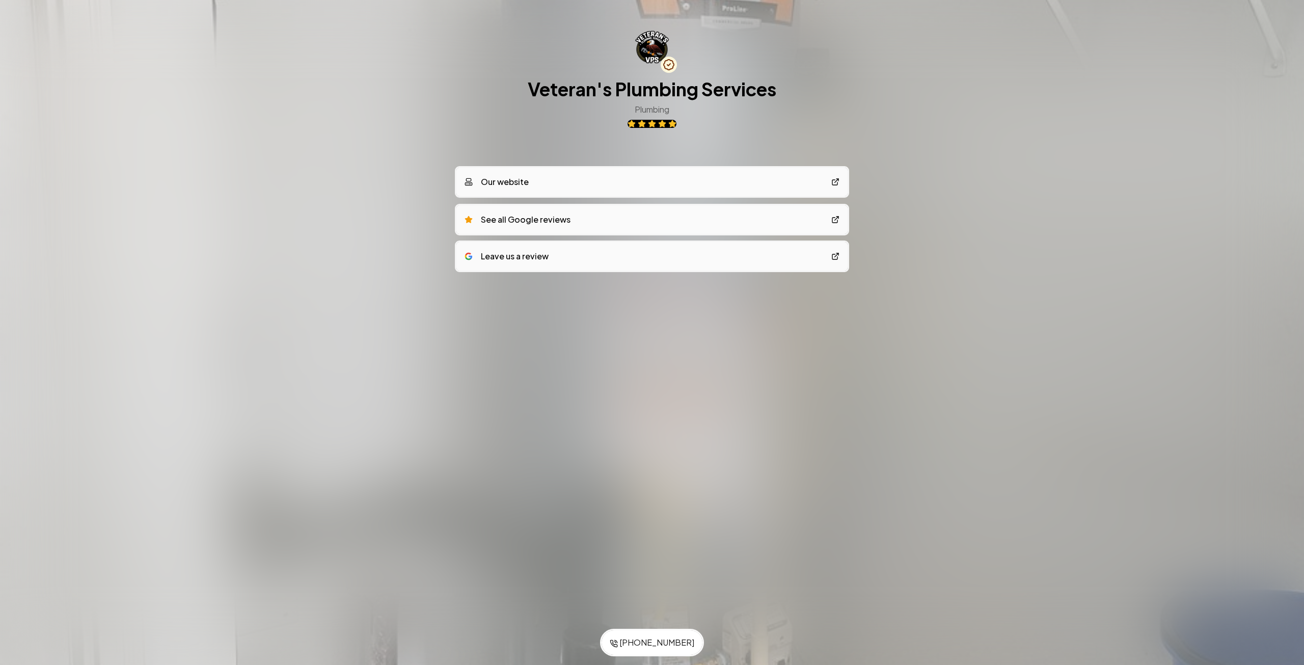
click at [640, 189] on link "Our website" at bounding box center [652, 182] width 391 height 29
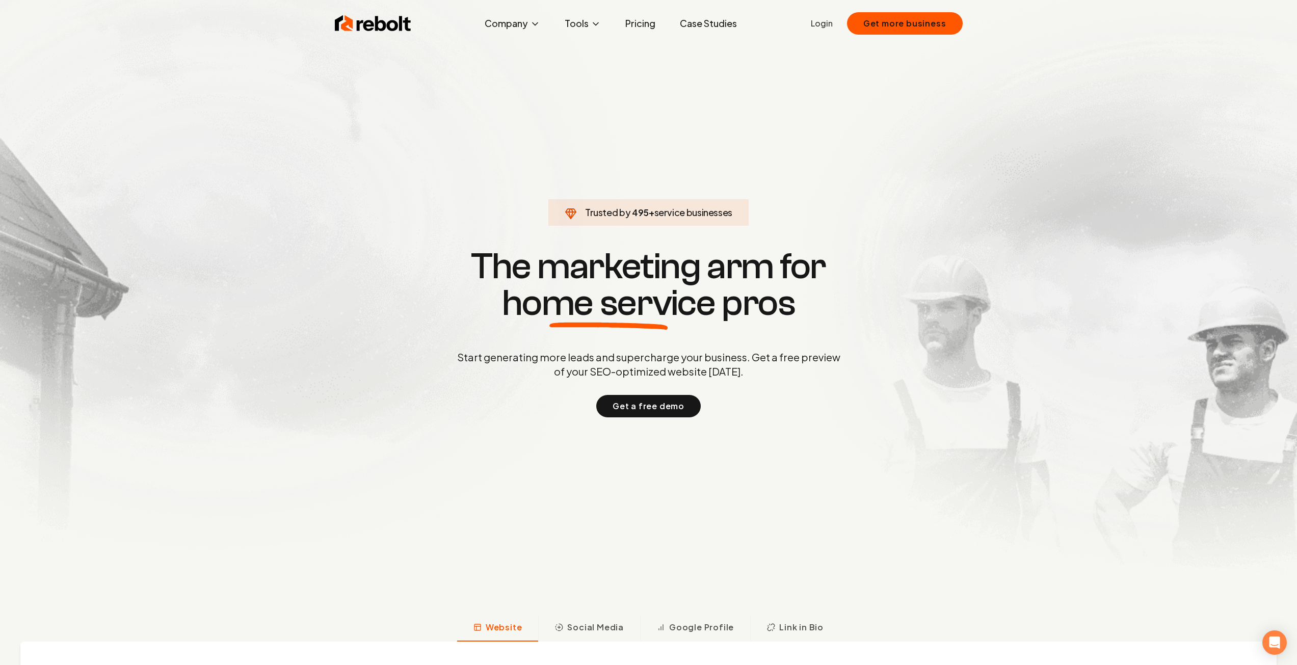
click at [828, 23] on link "Login" at bounding box center [822, 23] width 22 height 12
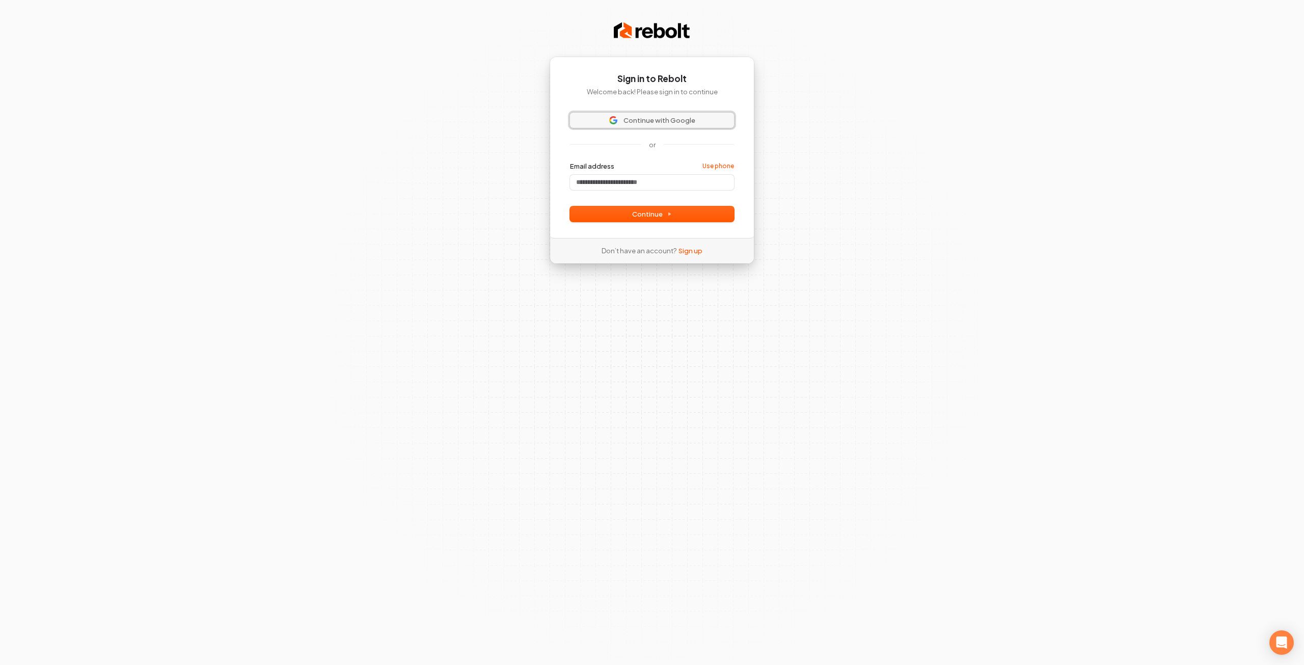
click at [679, 117] on span "Continue with Google" at bounding box center [660, 120] width 72 height 9
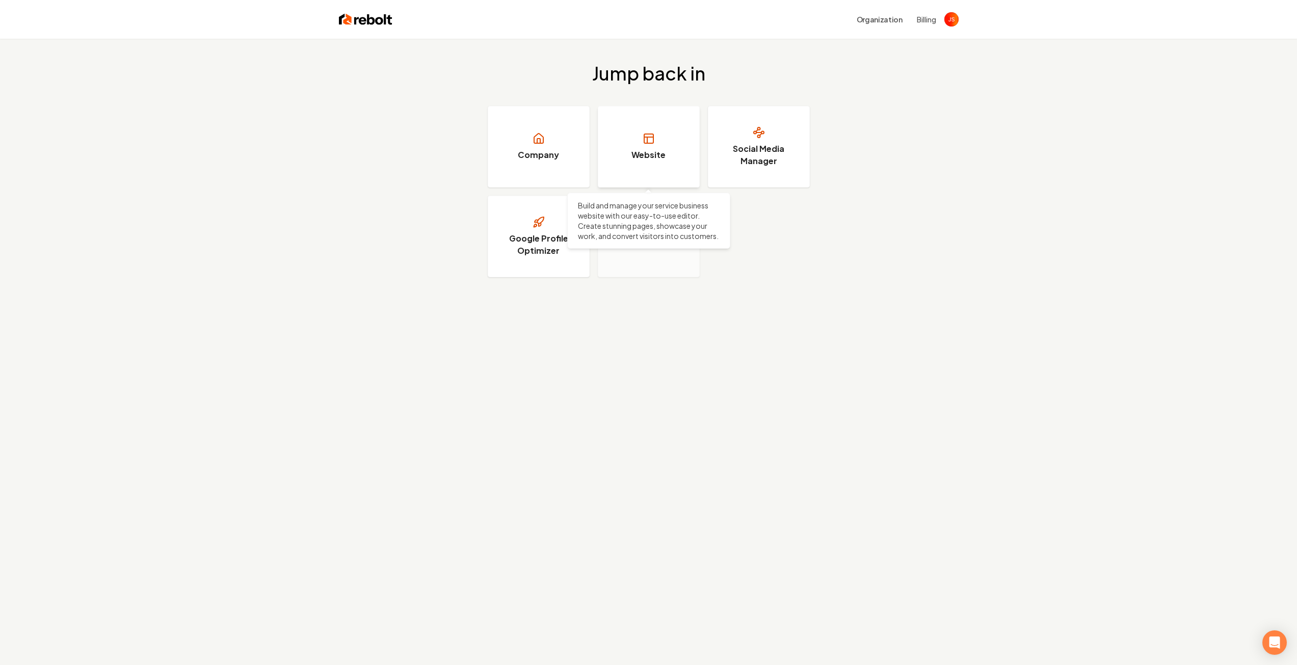
click at [650, 163] on link "Website" at bounding box center [649, 147] width 102 height 82
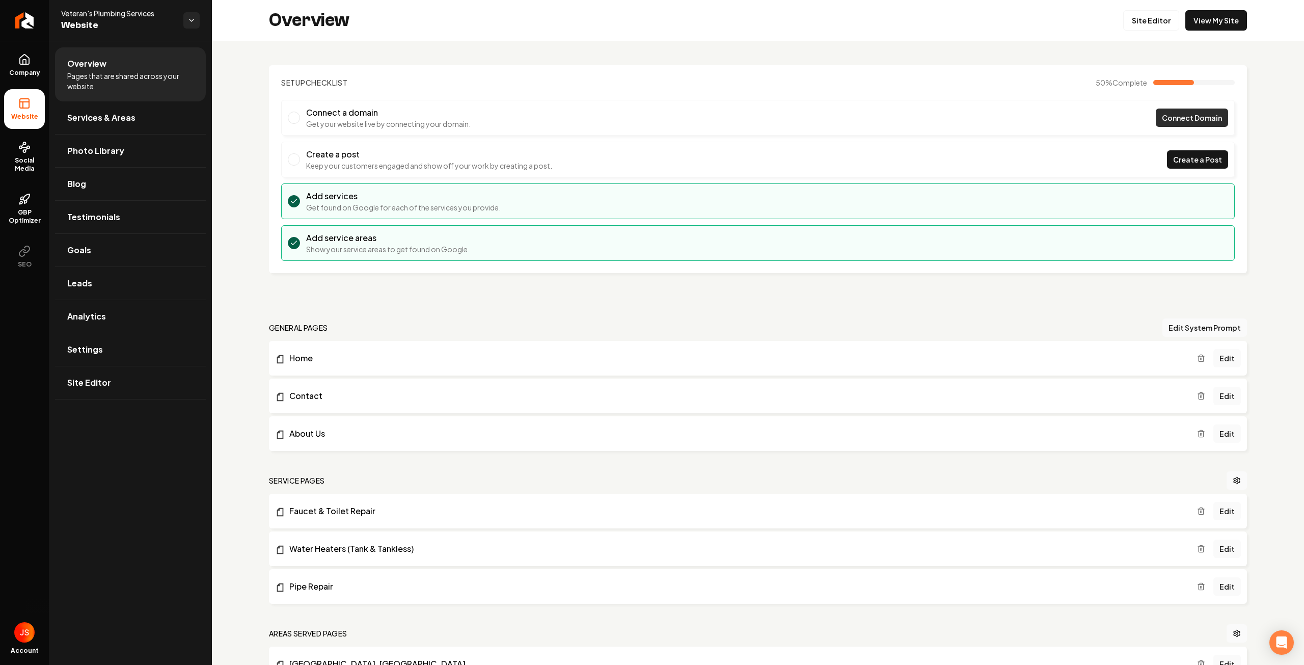
click at [1165, 115] on span "Connect Domain" at bounding box center [1192, 118] width 60 height 11
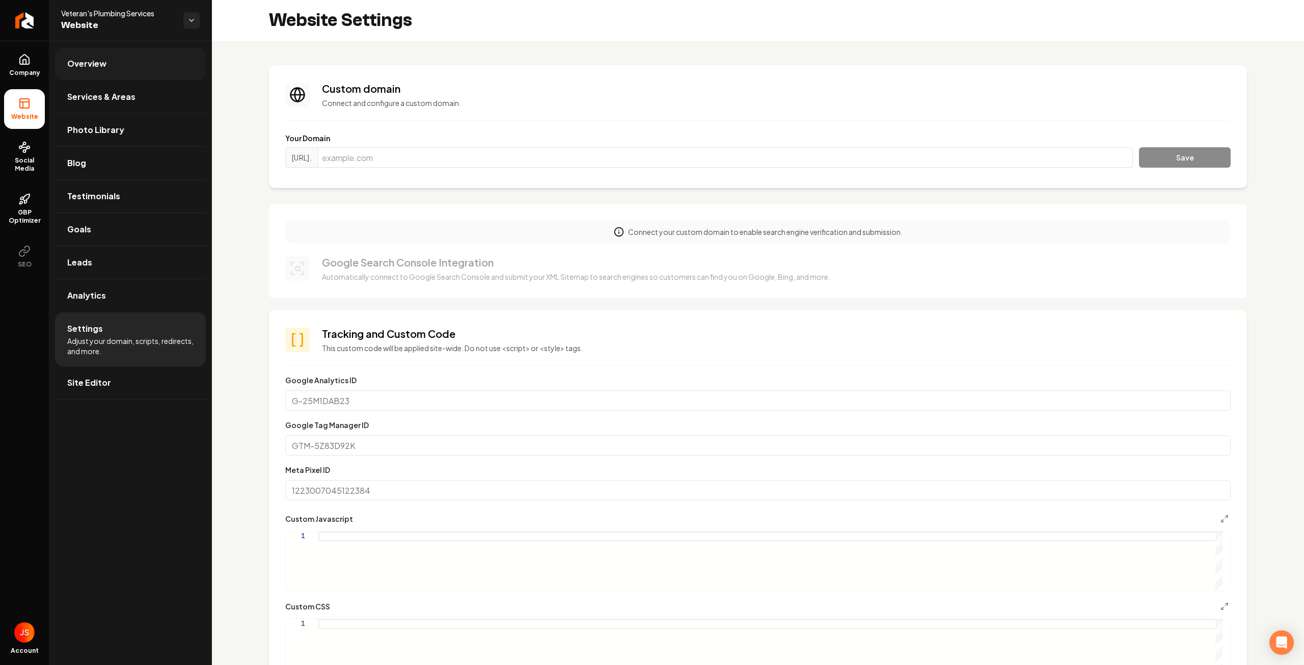
click at [121, 69] on link "Overview" at bounding box center [130, 63] width 151 height 33
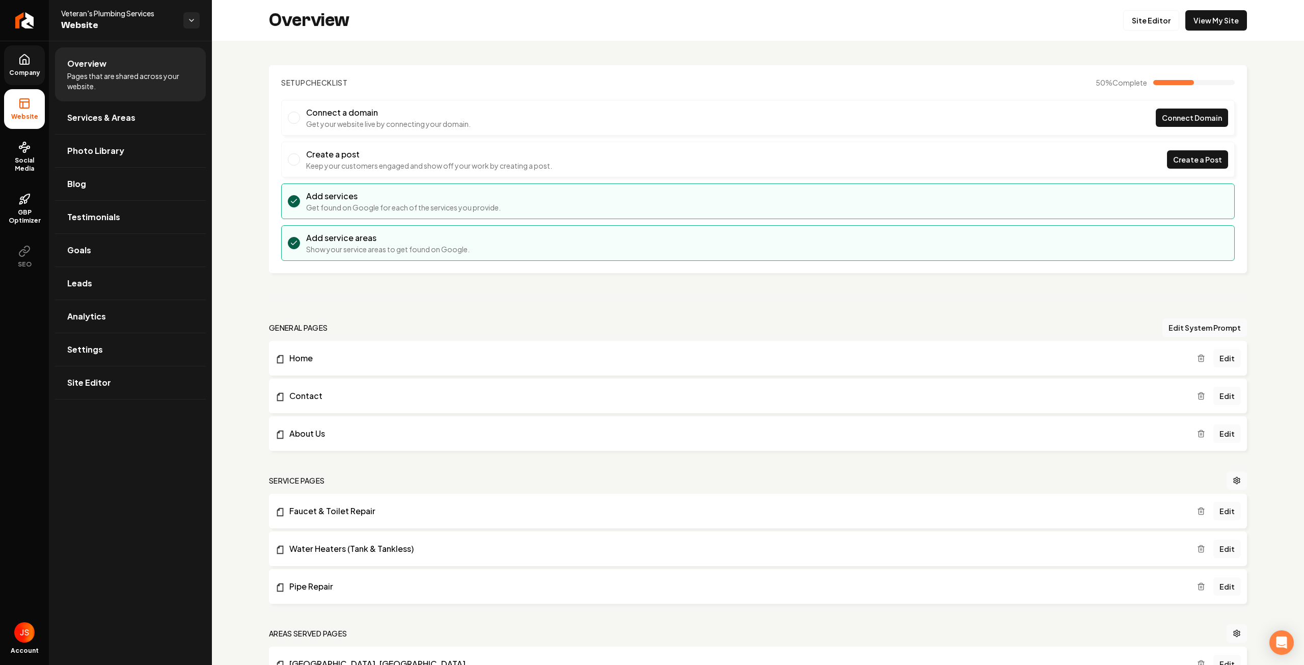
click at [33, 62] on link "Company" at bounding box center [24, 65] width 41 height 40
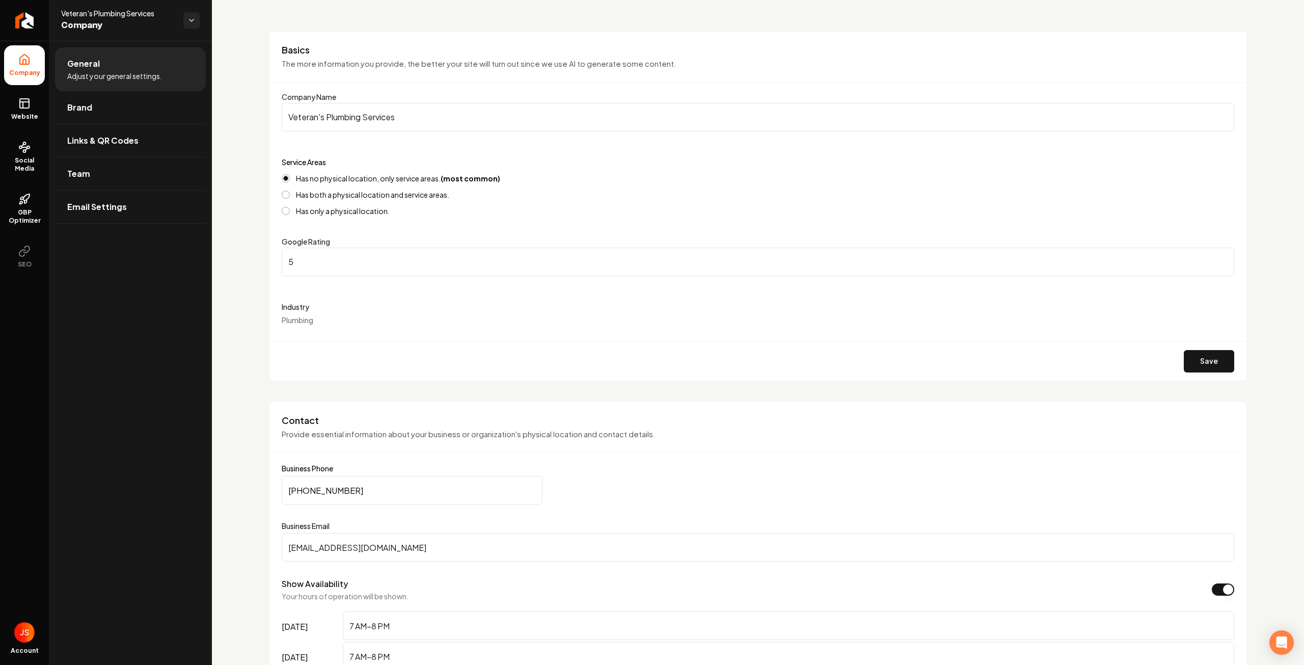
scroll to position [51, 0]
click at [1223, 364] on button "Save" at bounding box center [1209, 361] width 50 height 22
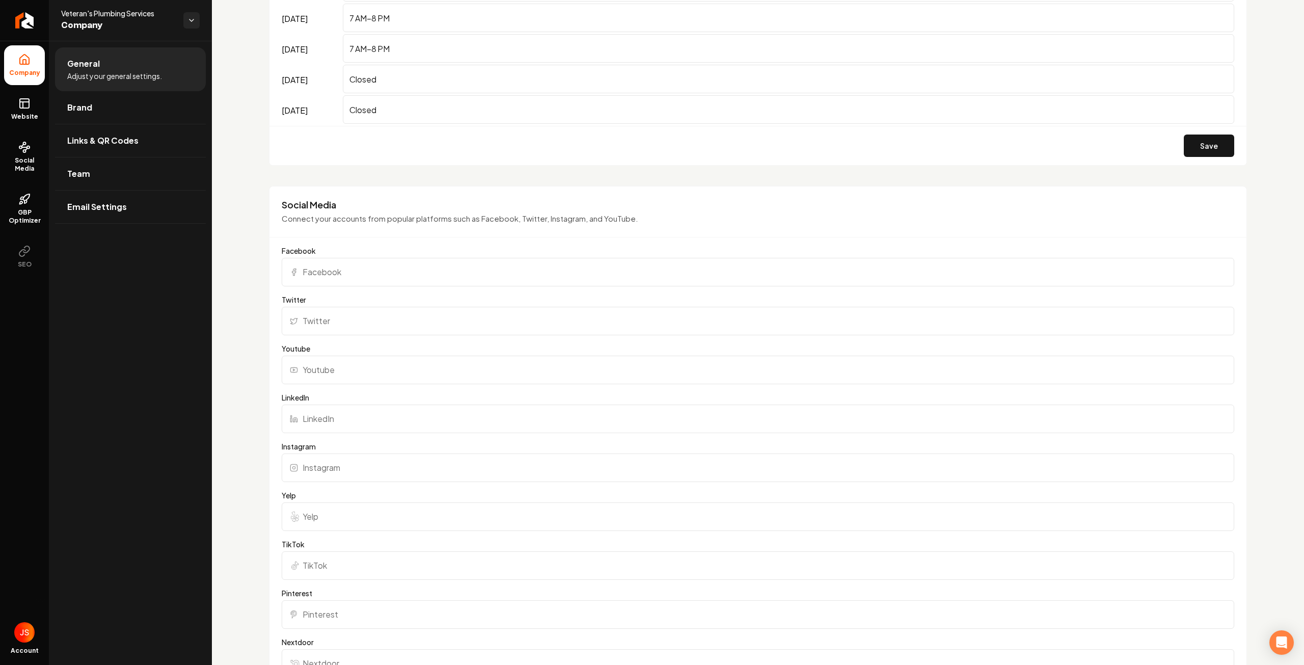
scroll to position [764, 0]
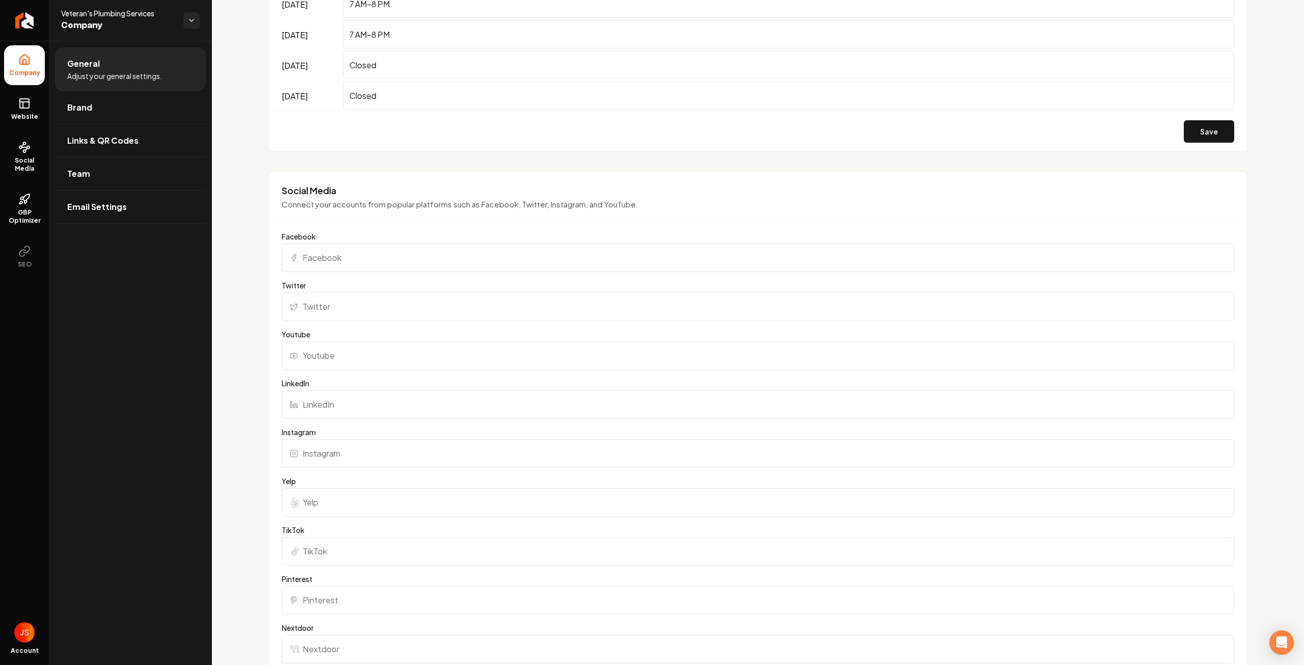
click at [380, 261] on input "Facebook" at bounding box center [758, 258] width 953 height 29
type input "V"
click at [338, 263] on input "Facebook" at bounding box center [758, 258] width 953 height 29
paste input "[URL][DOMAIN_NAME]"
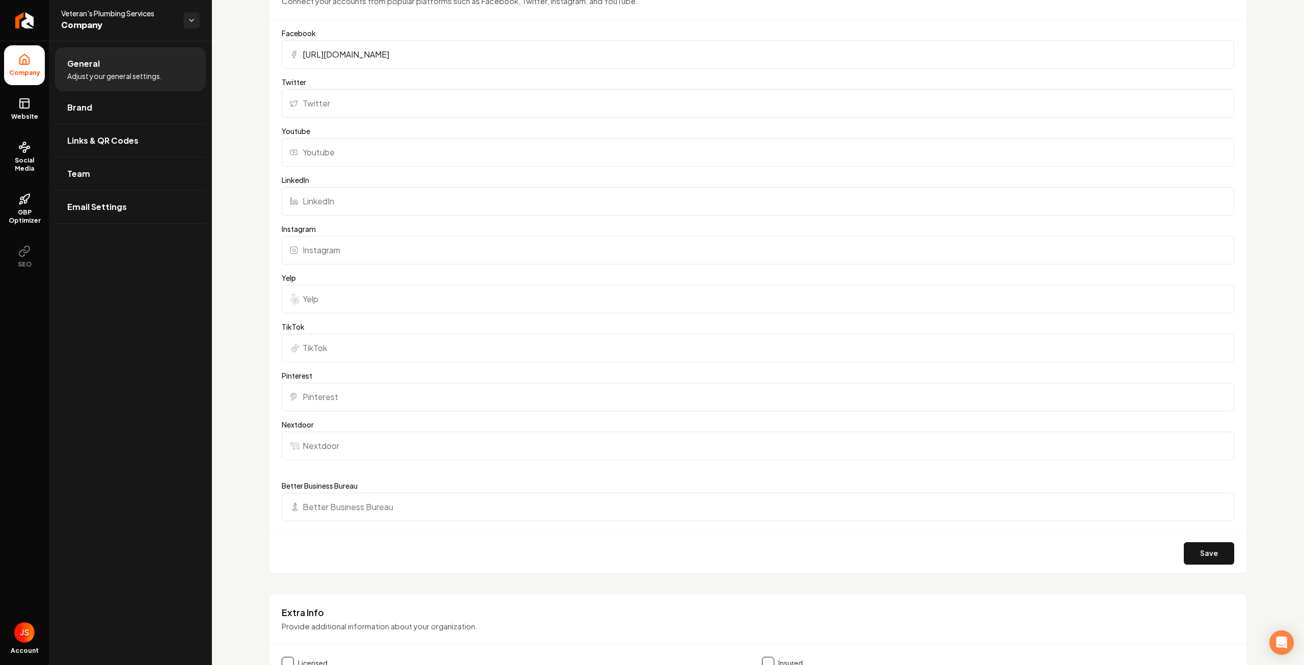
scroll to position [968, 0]
type input "[URL][DOMAIN_NAME]"
click at [1203, 555] on button "Save" at bounding box center [1209, 553] width 50 height 22
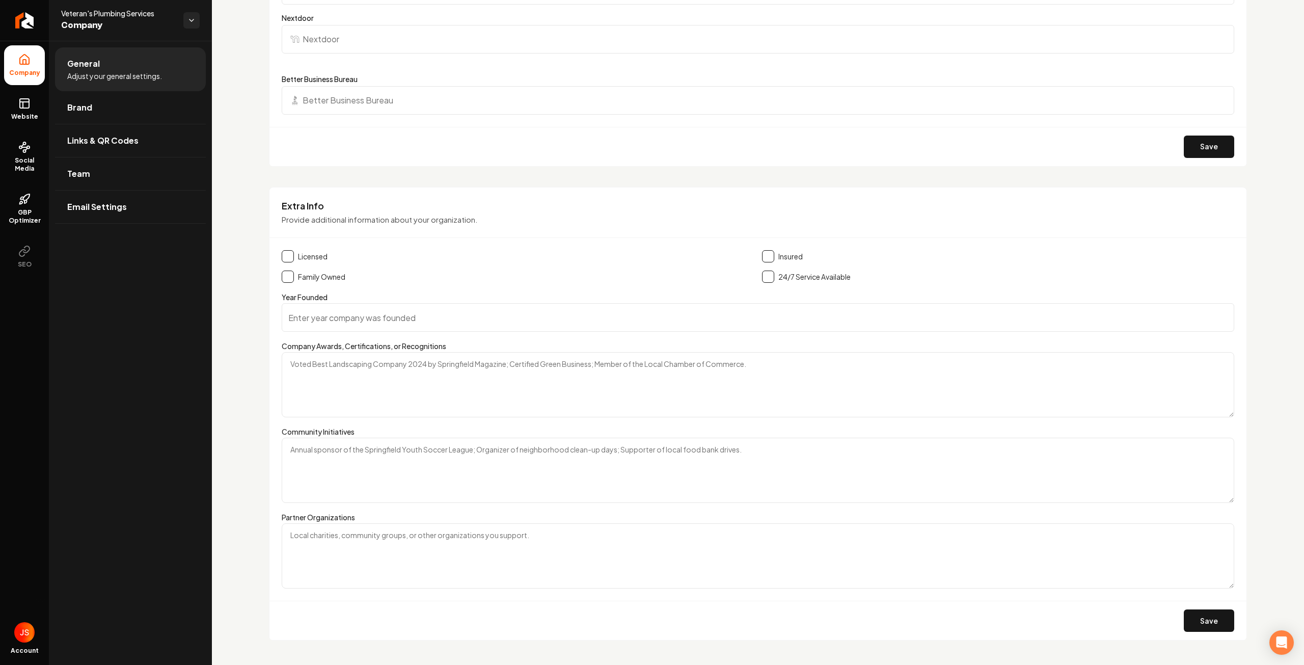
scroll to position [1376, 0]
click at [290, 250] on button "Main content area" at bounding box center [288, 255] width 12 height 12
click at [287, 274] on button "Main content area" at bounding box center [288, 275] width 12 height 12
click at [770, 250] on button "Main content area" at bounding box center [768, 255] width 12 height 12
click at [366, 322] on input "Year Founded" at bounding box center [758, 316] width 953 height 29
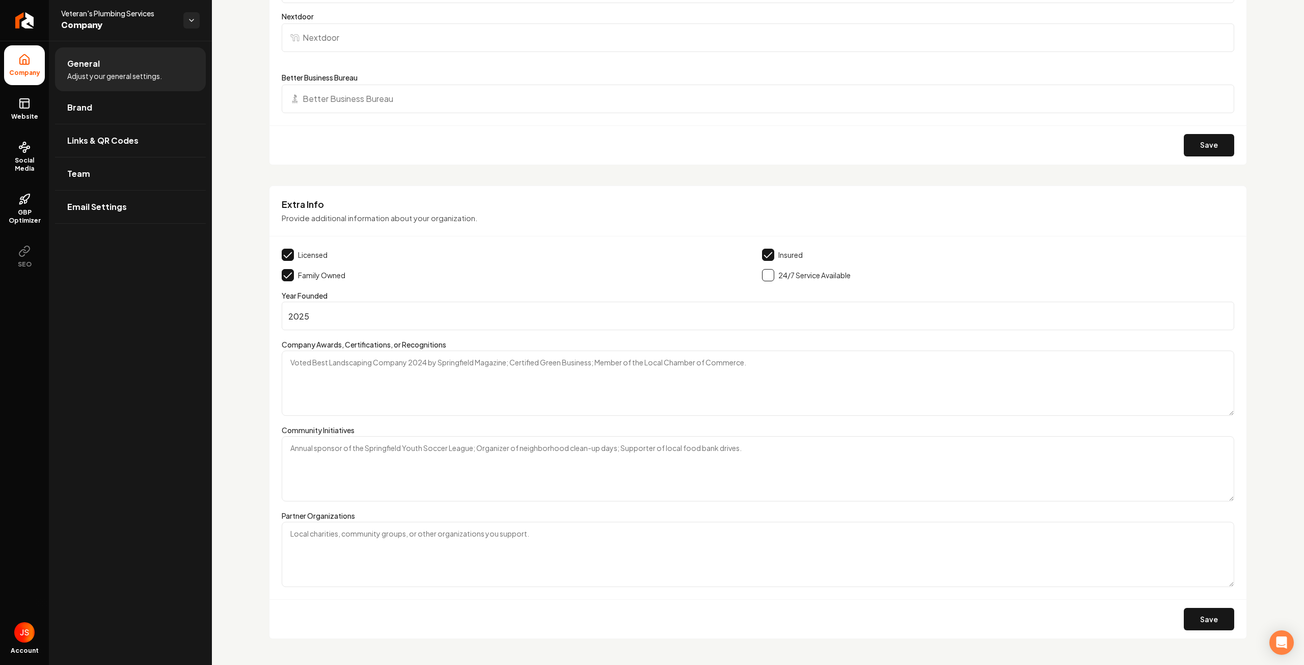
scroll to position [1390, 0]
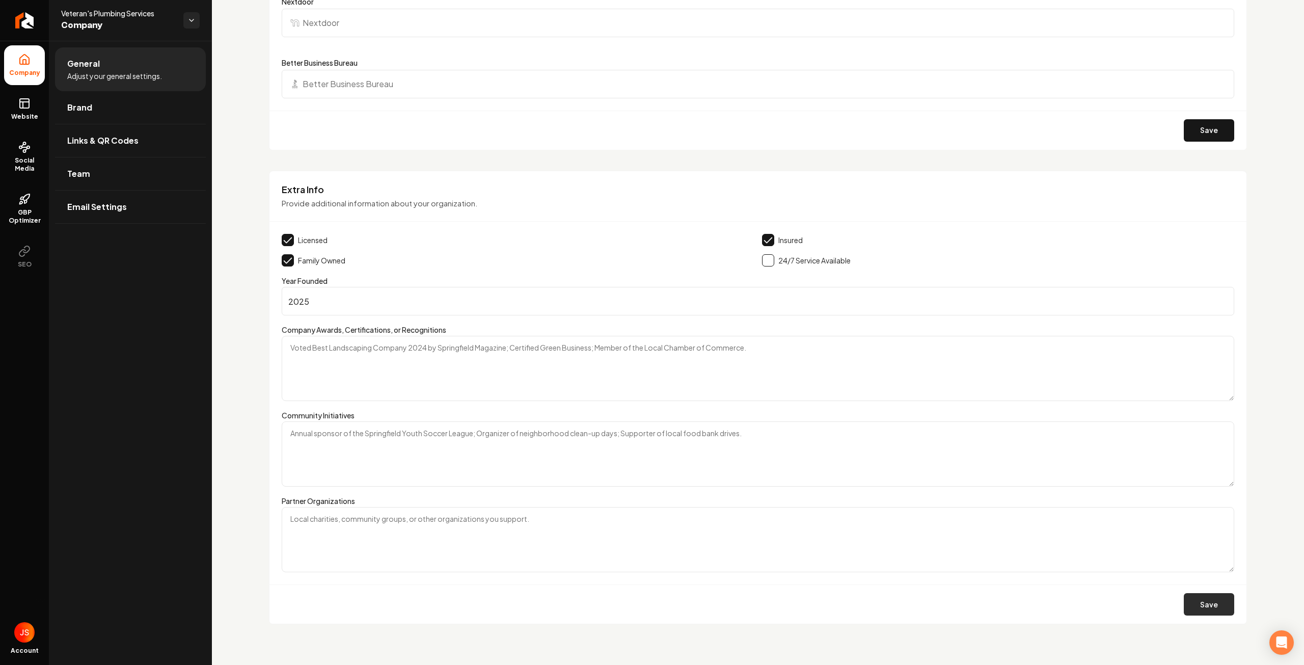
type input "2025"
click at [1198, 611] on button "Save" at bounding box center [1209, 604] width 50 height 22
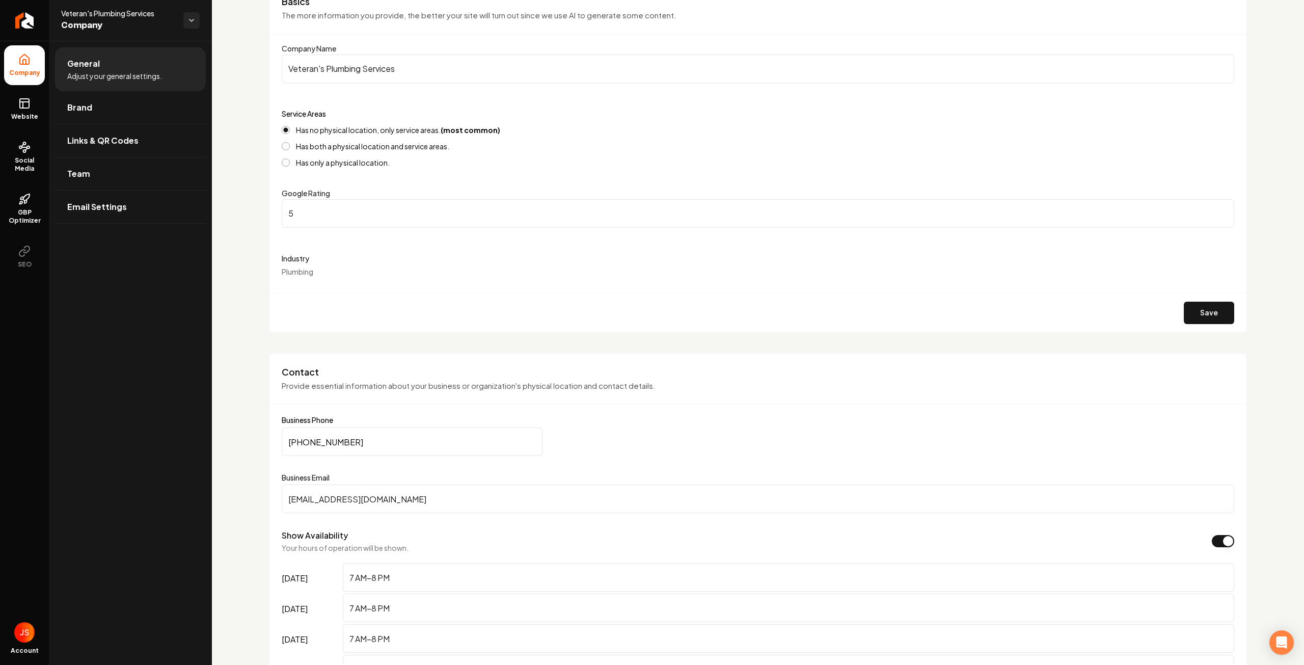
scroll to position [0, 0]
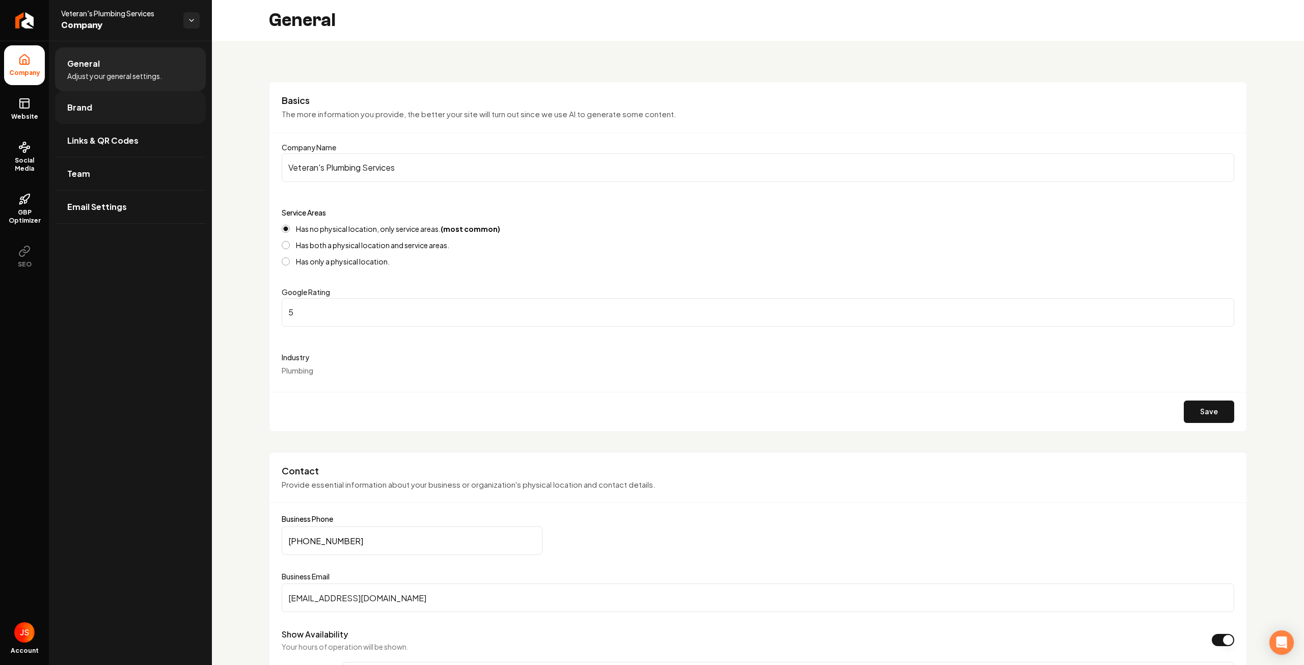
click at [110, 109] on link "Brand" at bounding box center [130, 107] width 151 height 33
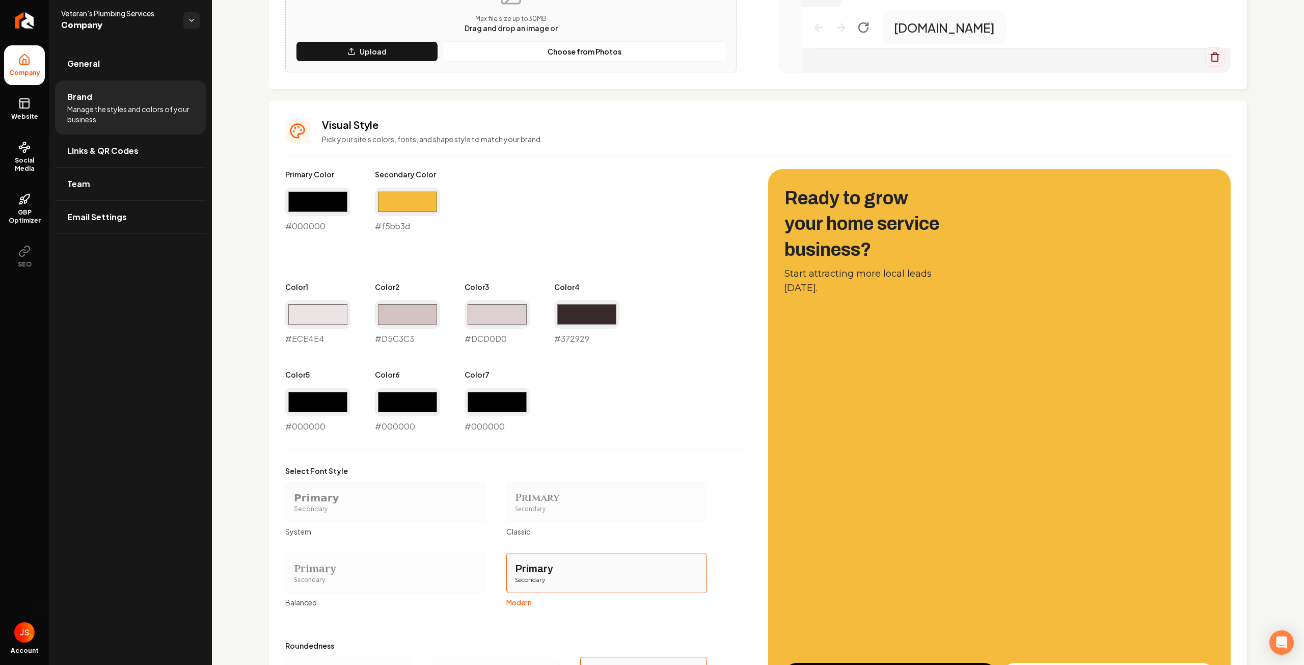
scroll to position [357, 0]
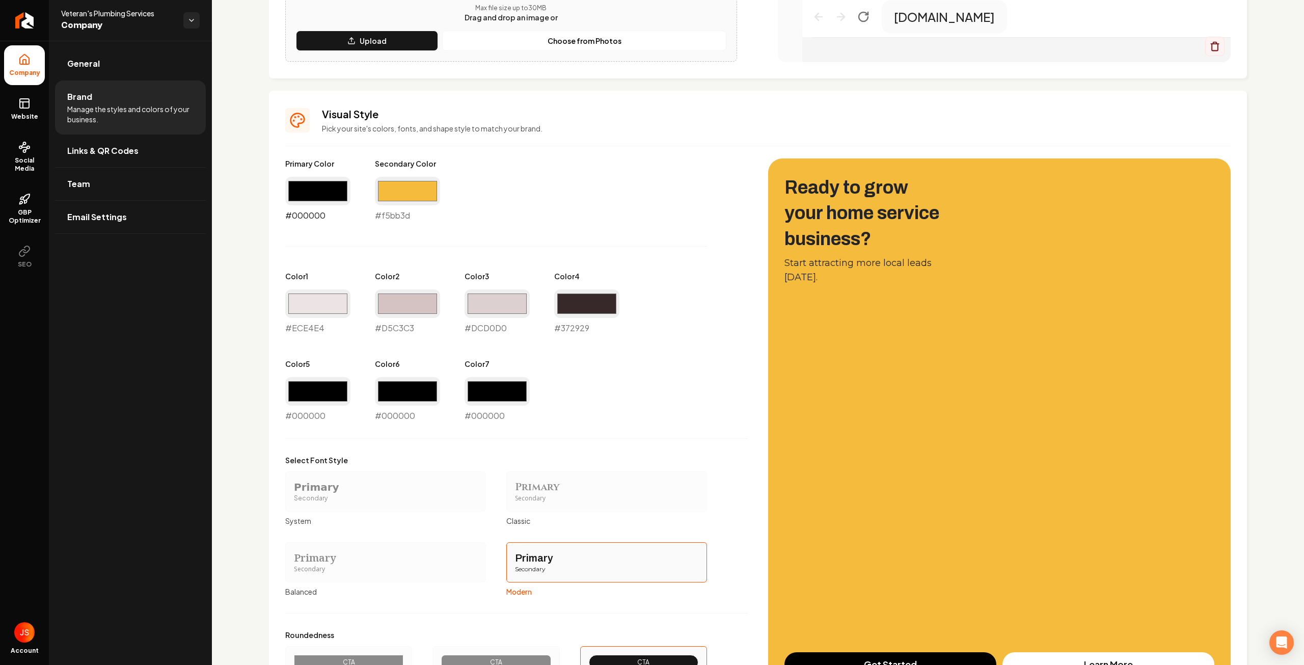
click at [333, 189] on input "#000000" at bounding box center [317, 191] width 65 height 29
drag, startPoint x: 528, startPoint y: 245, endPoint x: 430, endPoint y: 214, distance: 103.0
click at [527, 244] on div "Primary Color #000000 #000000 Secondary Color #f5bb3d #f5bb3d Color 1 #ece4e4 #…" at bounding box center [516, 289] width 463 height 263
click at [409, 200] on input "#f5bb3d" at bounding box center [407, 191] width 65 height 29
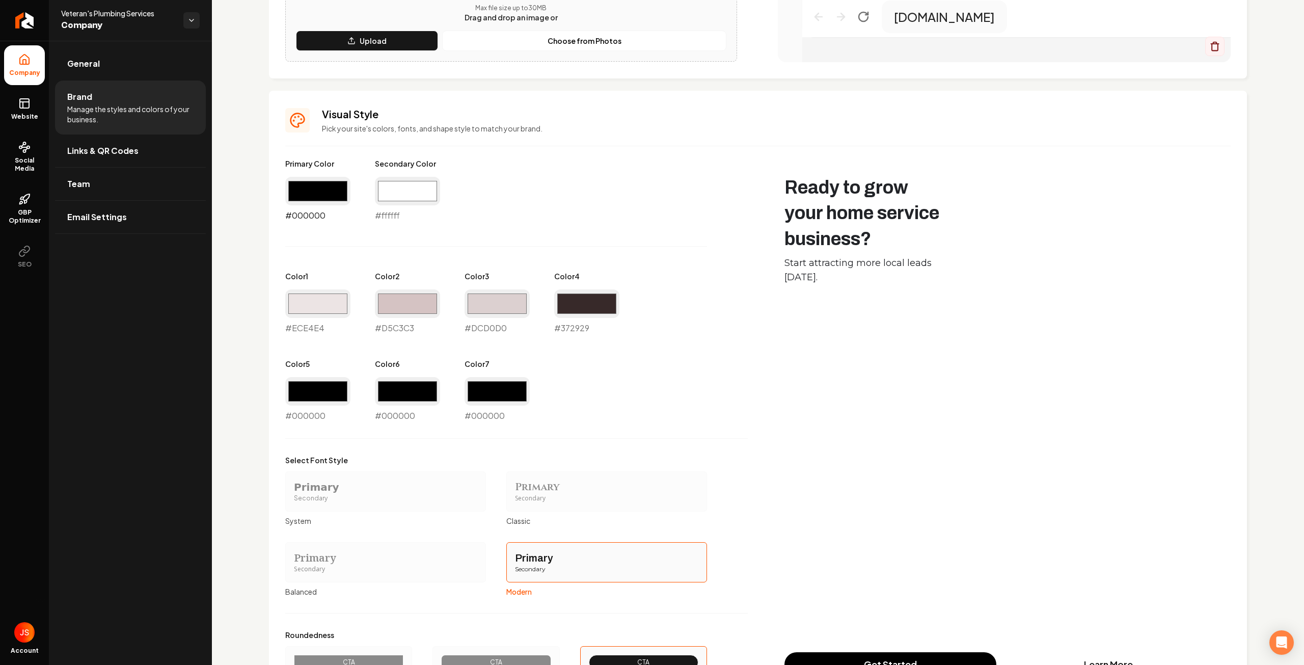
type input "#ffffff"
click at [320, 182] on input "#000000" at bounding box center [317, 191] width 65 height 29
type input "#ffffff"
click at [399, 182] on input "#ffffff" at bounding box center [407, 191] width 65 height 29
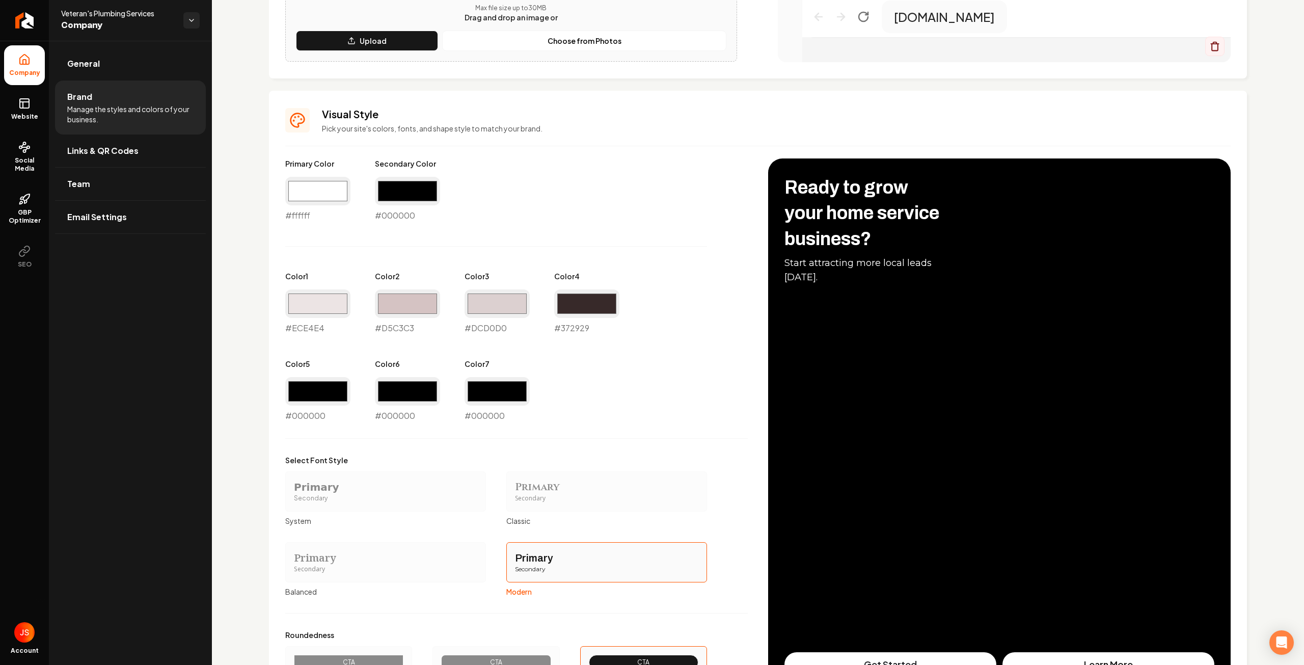
type input "#000000"
click at [554, 235] on div "Primary Color #ffffff #ffffff Secondary Color #000000 #000000 Color 1 #ece4e4 #…" at bounding box center [516, 289] width 463 height 263
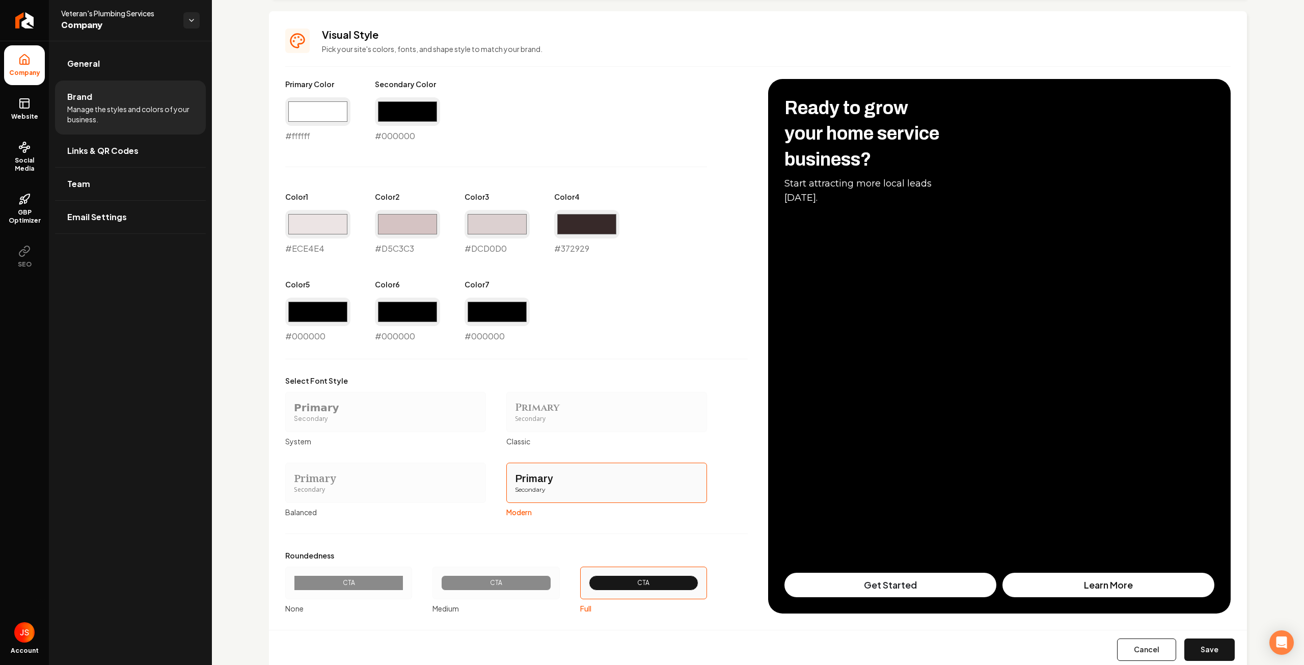
scroll to position [465, 0]
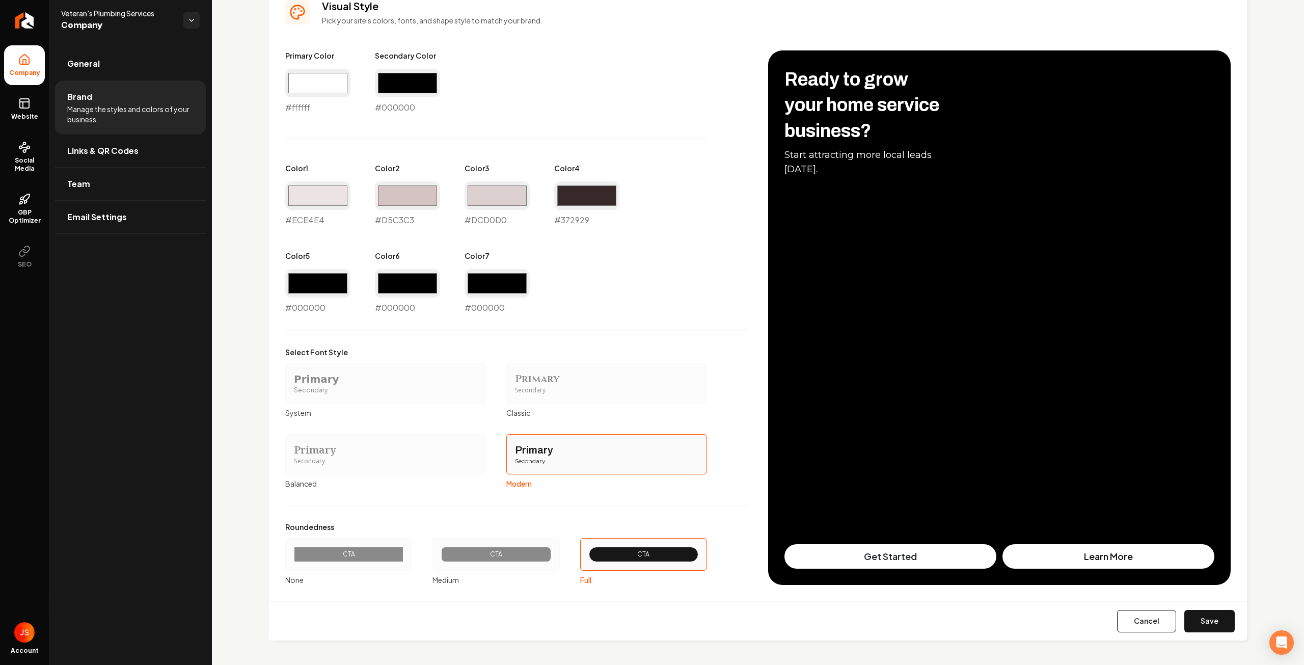
click at [397, 379] on div "Primary" at bounding box center [385, 379] width 183 height 14
click at [293, 379] on button "Primary Secondary System" at bounding box center [289, 383] width 8 height 8
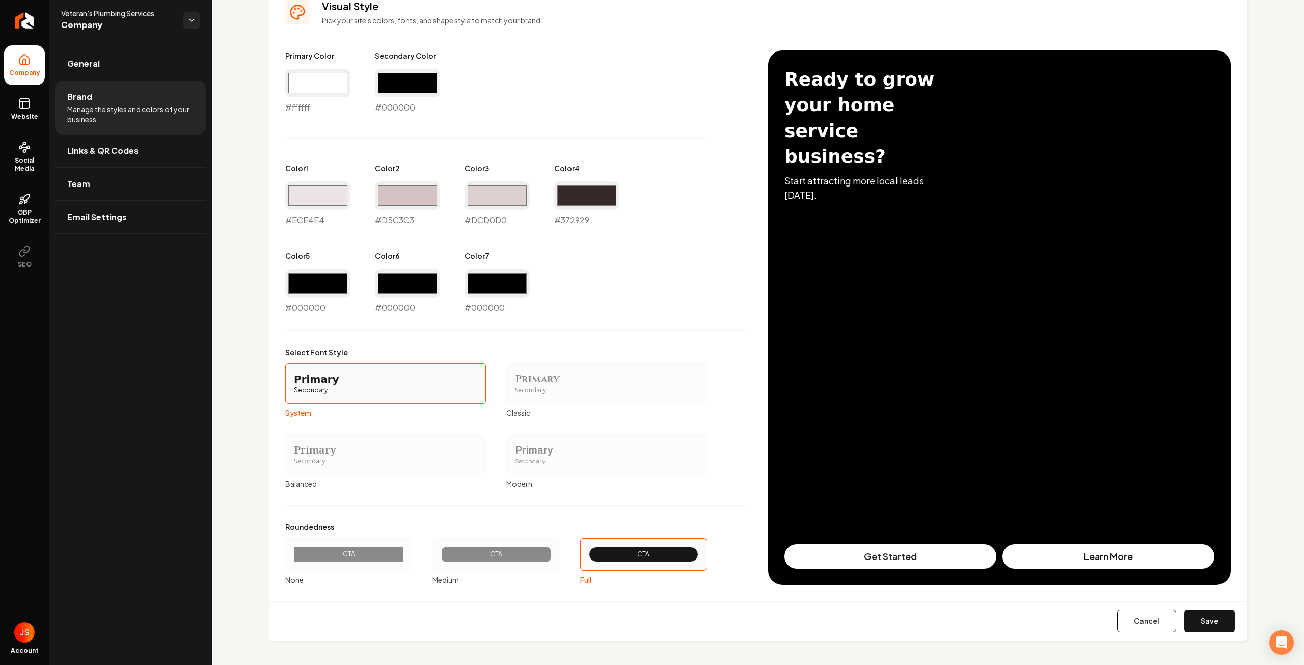
click at [532, 375] on div "Primary" at bounding box center [606, 379] width 183 height 14
click at [514, 379] on button "Primary Secondary Classic" at bounding box center [510, 383] width 8 height 8
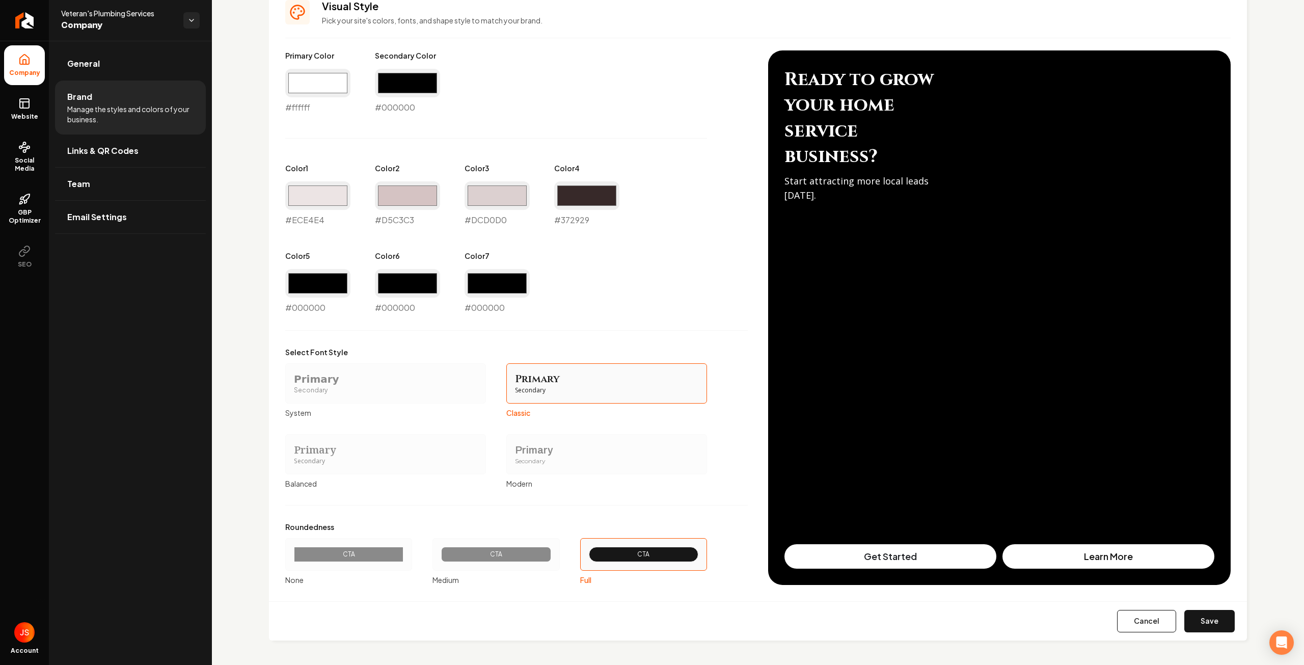
click at [413, 450] on div "Primary" at bounding box center [385, 450] width 183 height 14
click at [293, 450] on button "Primary Secondary Balanced" at bounding box center [289, 454] width 8 height 8
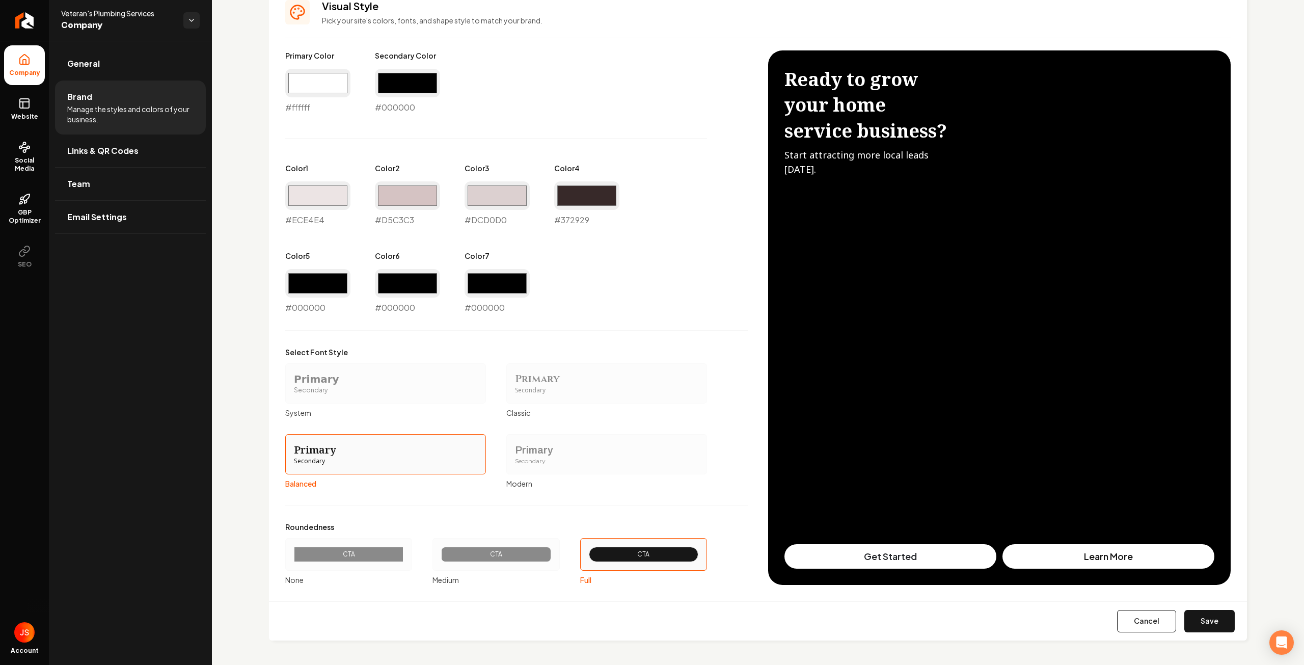
click at [587, 446] on div "Primary" at bounding box center [606, 450] width 183 height 14
click at [514, 450] on button "Primary Secondary Modern" at bounding box center [510, 454] width 8 height 8
click at [382, 552] on div "CTA" at bounding box center [349, 554] width 92 height 8
click at [293, 552] on button "CTA None" at bounding box center [289, 554] width 8 height 8
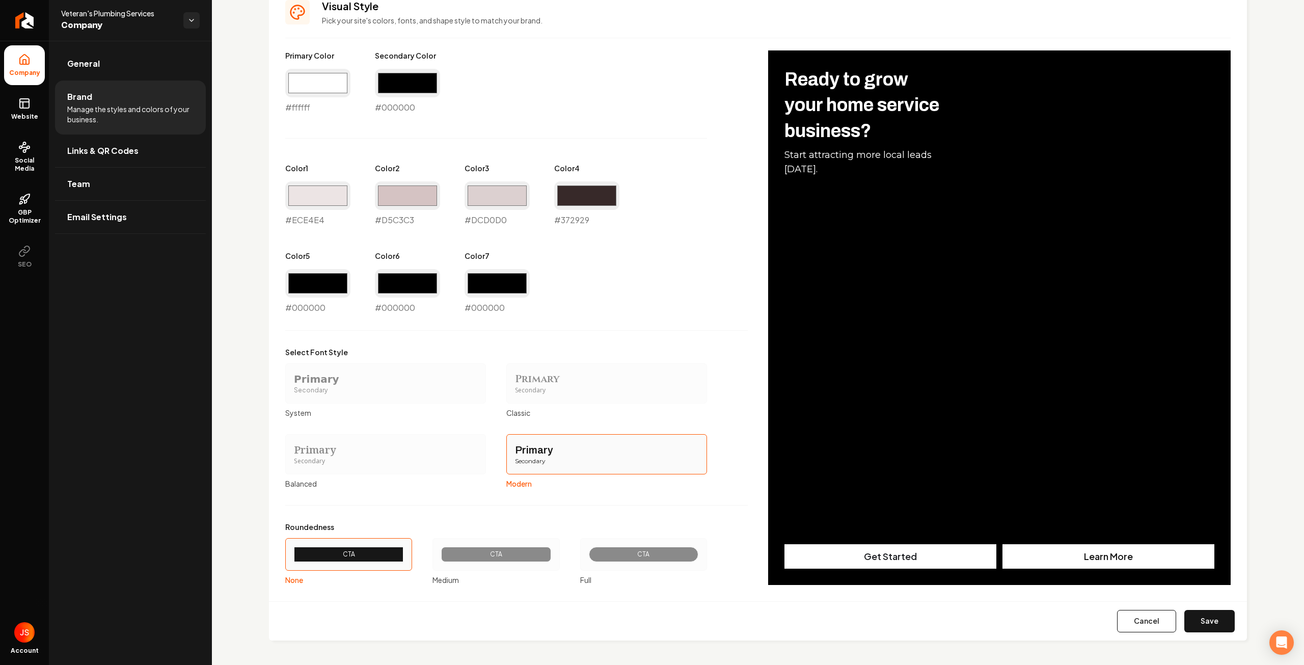
click at [497, 556] on div "CTA" at bounding box center [496, 554] width 92 height 8
click at [440, 556] on button "CTA Medium" at bounding box center [436, 554] width 8 height 8
click at [628, 563] on div "CTA" at bounding box center [643, 554] width 127 height 33
click at [588, 558] on button "CTA Full" at bounding box center [584, 554] width 8 height 8
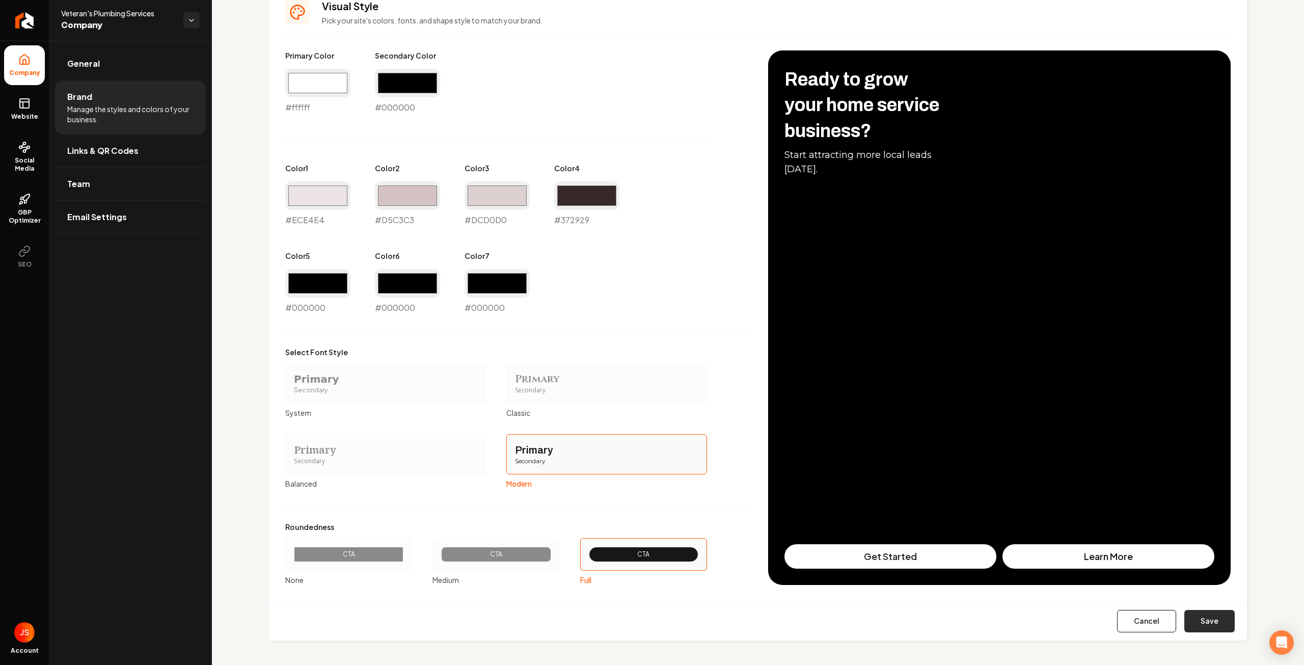
click at [1213, 621] on button "Save" at bounding box center [1210, 621] width 50 height 22
type input "#ece4e4"
type input "#d5c3c3"
type input "#dcd0d0"
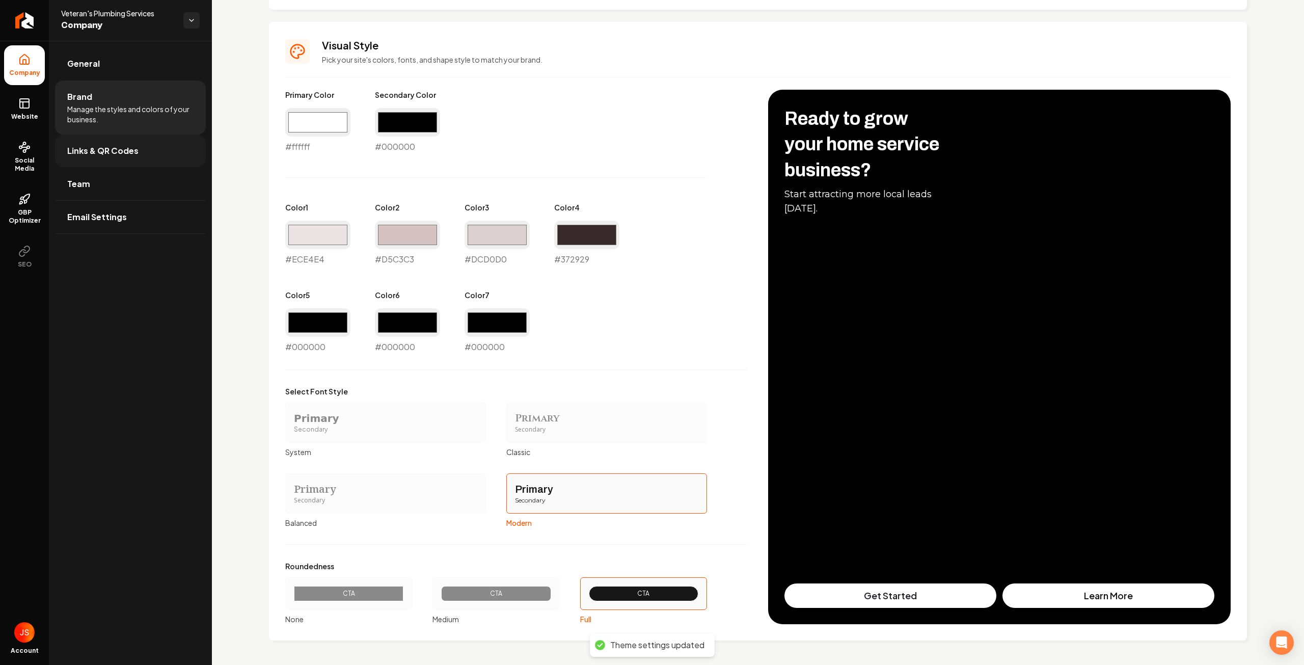
click at [126, 155] on span "Links & QR Codes" at bounding box center [102, 151] width 71 height 12
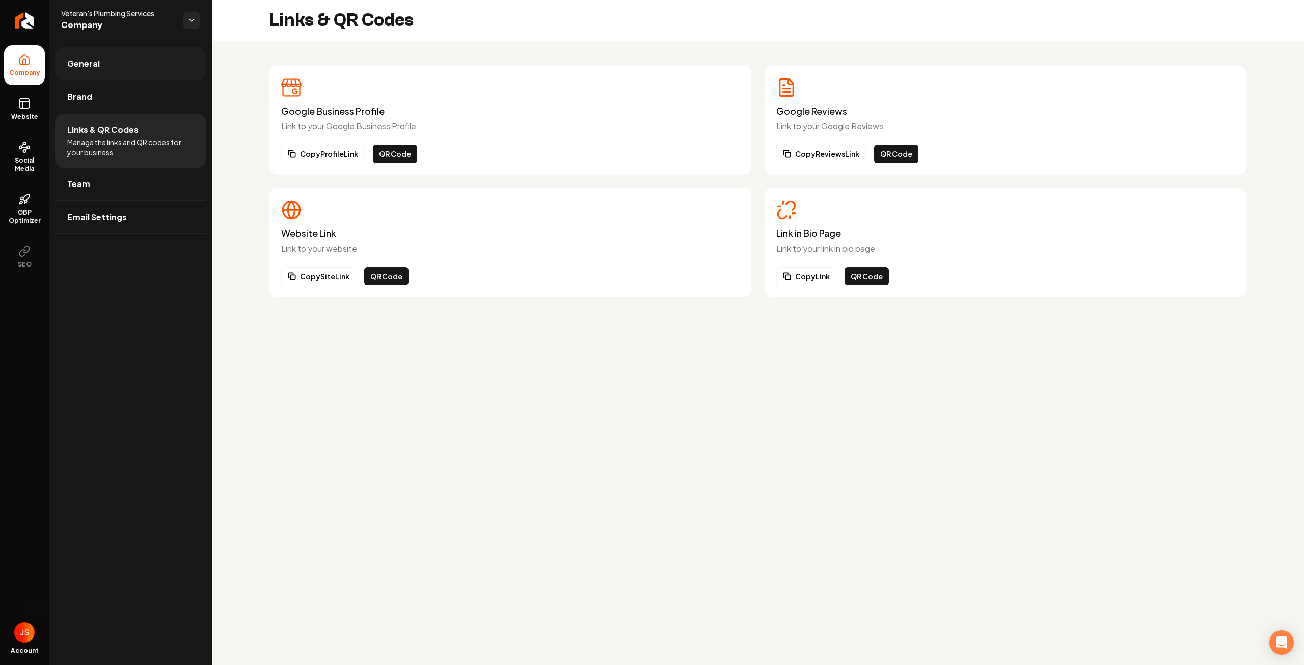
click at [76, 55] on link "General" at bounding box center [130, 63] width 151 height 33
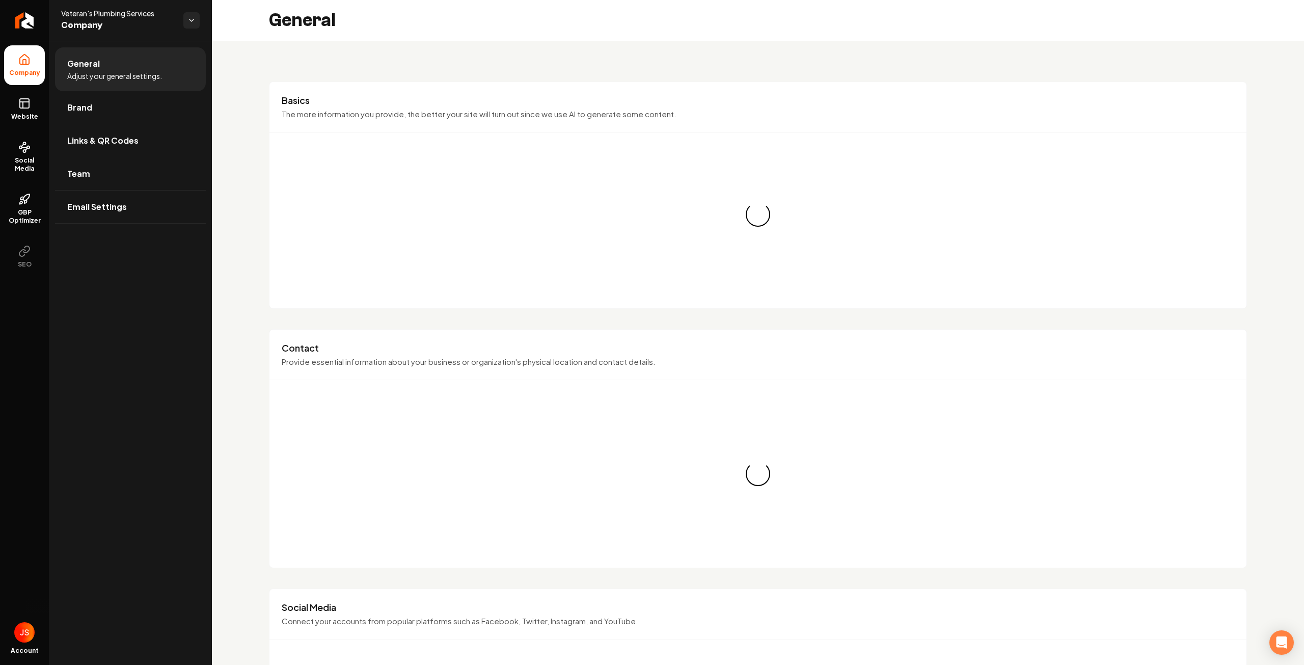
click at [34, 67] on li "Company" at bounding box center [24, 65] width 41 height 40
